Goal: Ask a question: Seek information or help from site administrators or community

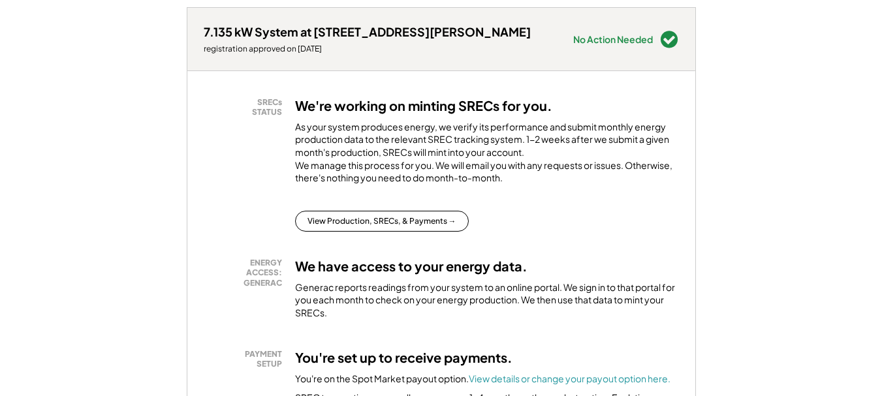
scroll to position [196, 0]
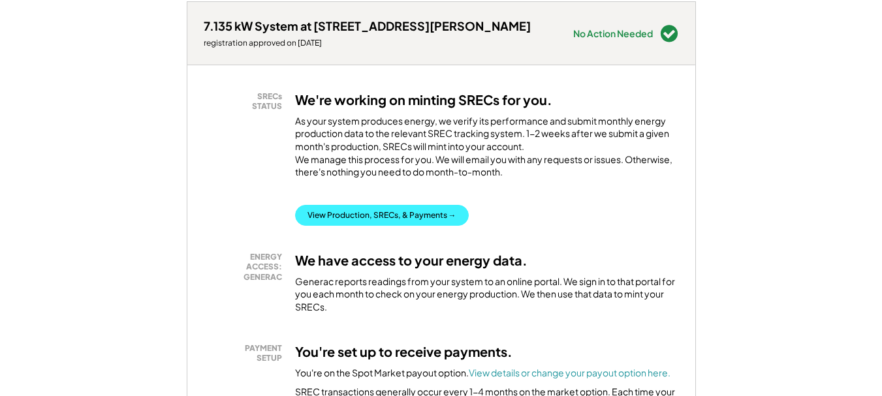
click at [409, 226] on button "View Production, SRECs, & Payments →" at bounding box center [382, 215] width 174 height 21
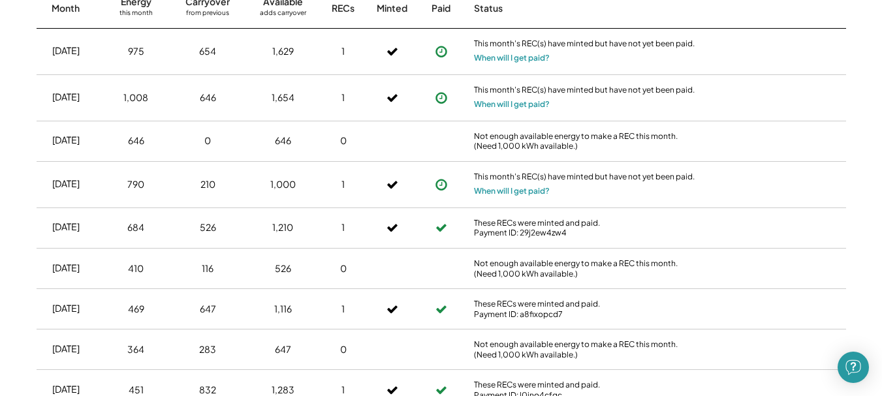
scroll to position [522, 0]
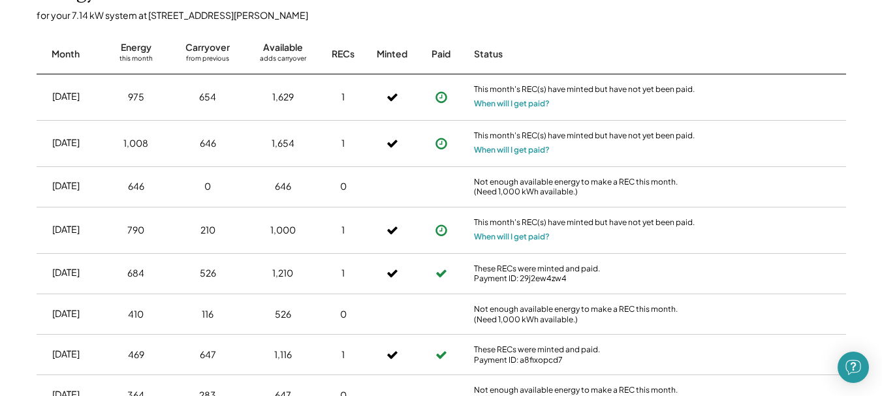
click at [442, 97] on icon at bounding box center [441, 97] width 13 height 13
click at [439, 97] on use at bounding box center [442, 97] width 12 height 12
click at [498, 105] on button "When will I get paid?" at bounding box center [512, 103] width 76 height 13
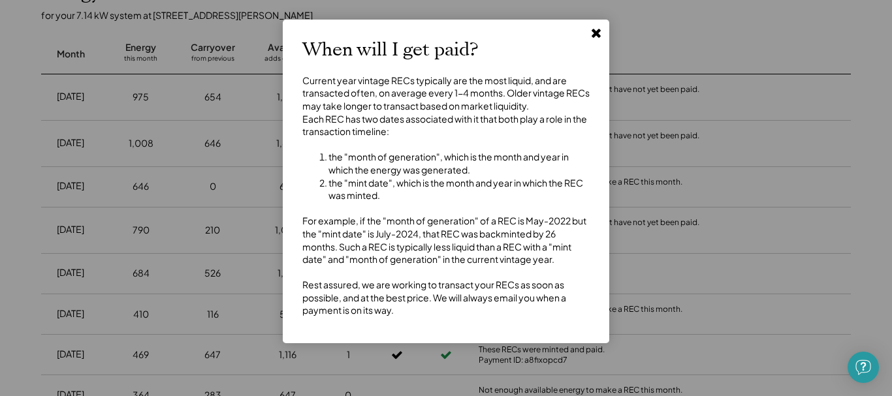
click at [595, 29] on icon at bounding box center [596, 32] width 13 height 13
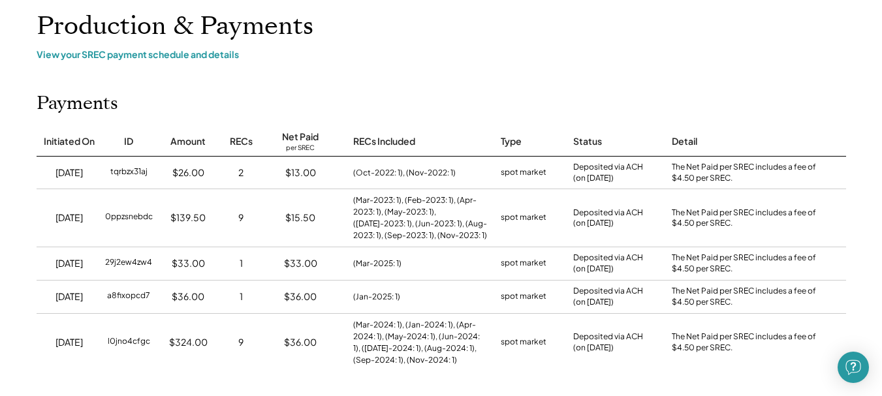
scroll to position [0, 0]
